Goal: Browse casually

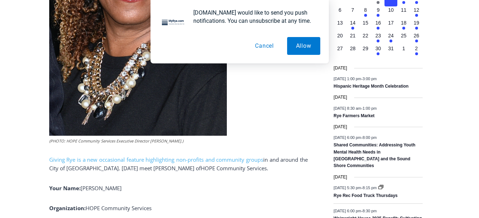
scroll to position [356, 0]
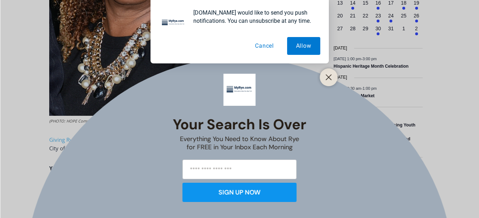
drag, startPoint x: 328, startPoint y: 76, endPoint x: 261, endPoint y: 47, distance: 72.8
click at [261, 47] on button "Cancel" at bounding box center [264, 46] width 37 height 18
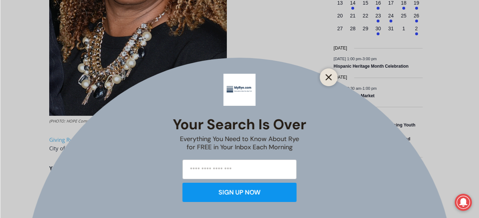
click at [329, 74] on icon "Close" at bounding box center [328, 77] width 6 height 6
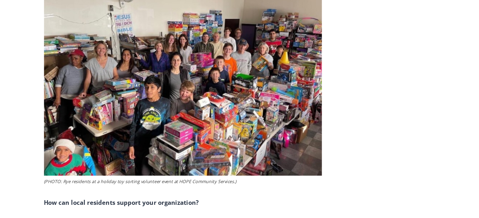
scroll to position [2423, 0]
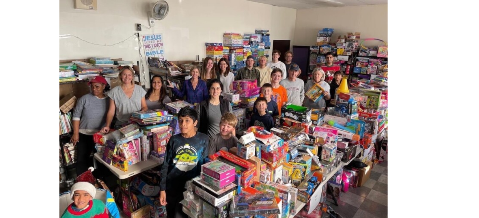
scroll to position [2418, 0]
click at [208, 80] on img at bounding box center [173, 78] width 248 height 186
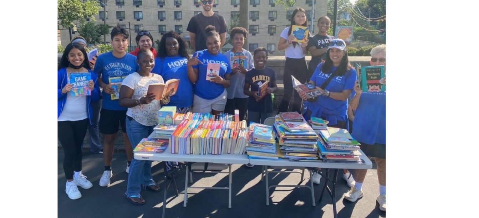
scroll to position [2690, 0]
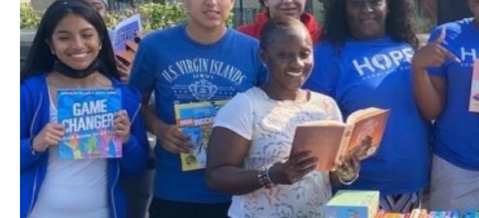
click at [134, 128] on img at bounding box center [173, 114] width 248 height 222
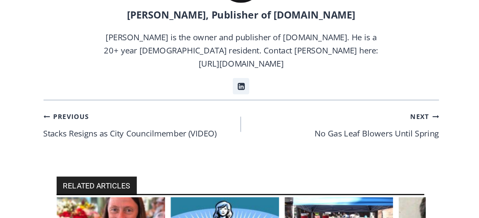
scroll to position [3961, 0]
